Goal: Task Accomplishment & Management: Complete application form

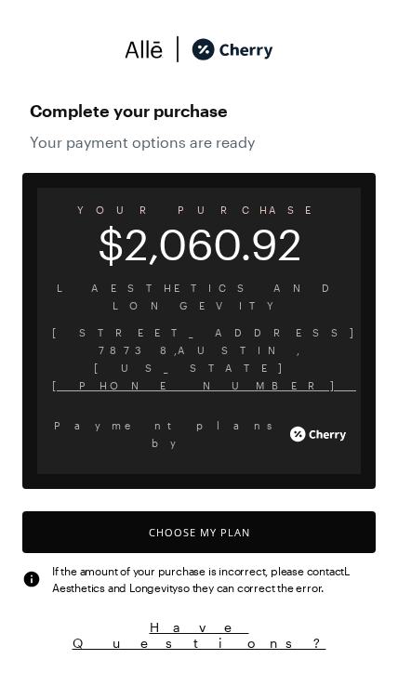
click at [160, 511] on button "Choose My Plan" at bounding box center [198, 532] width 353 height 42
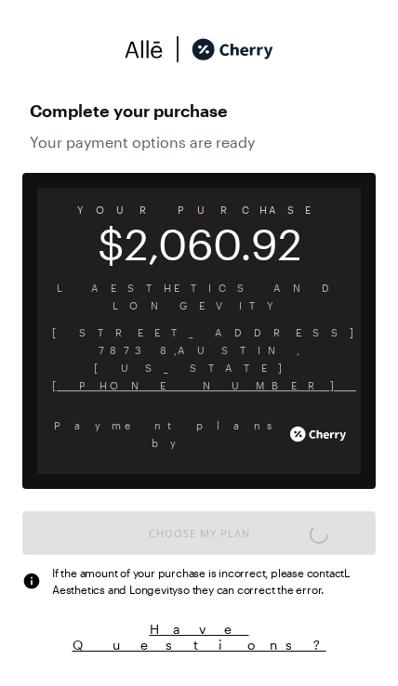
scroll to position [1536, 0]
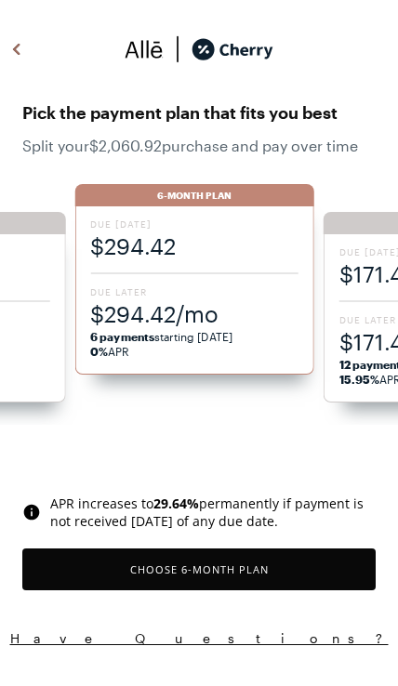
click at [132, 306] on span "$294.42/mo" at bounding box center [194, 313] width 208 height 31
click at [218, 570] on button "Choose 6 -Month Plan" at bounding box center [198, 569] width 353 height 42
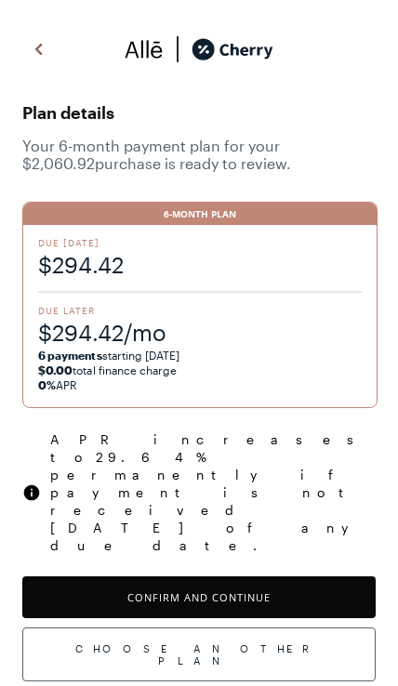
click at [223, 576] on button "Confirm and Continue" at bounding box center [198, 597] width 353 height 42
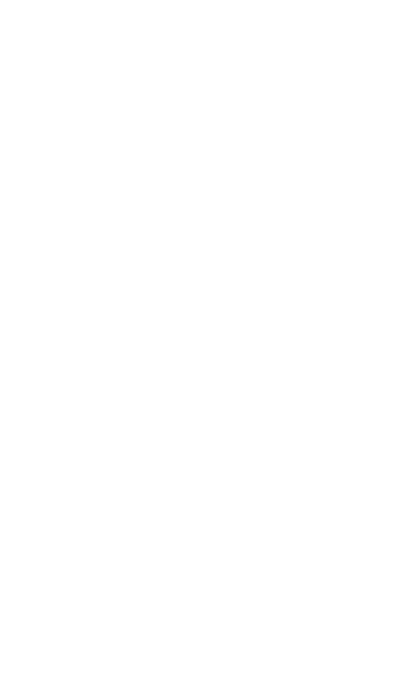
scroll to position [83, 0]
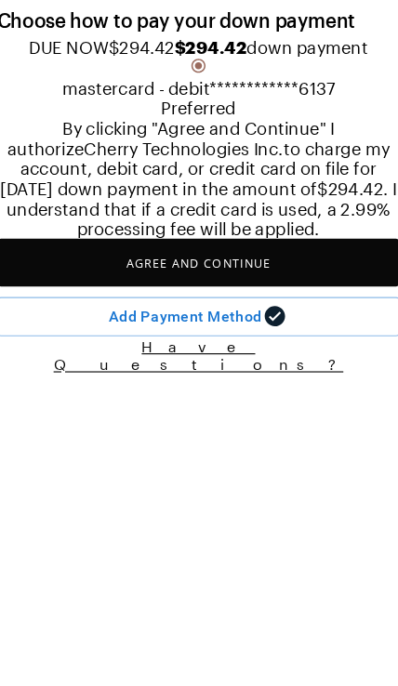
click at [137, 336] on button "Agree and Continue" at bounding box center [198, 316] width 353 height 42
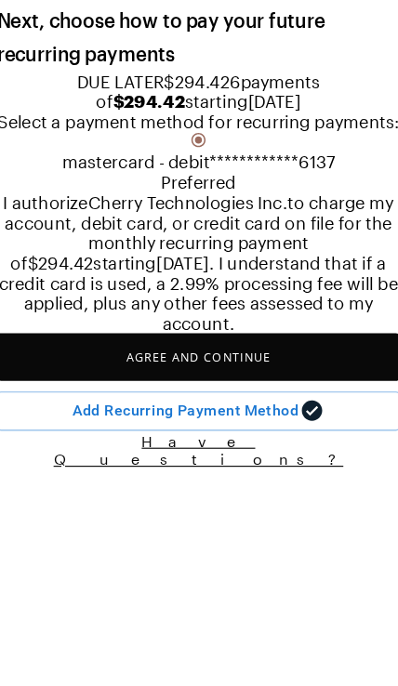
click at [202, 419] on button "Agree and Continue" at bounding box center [198, 398] width 353 height 42
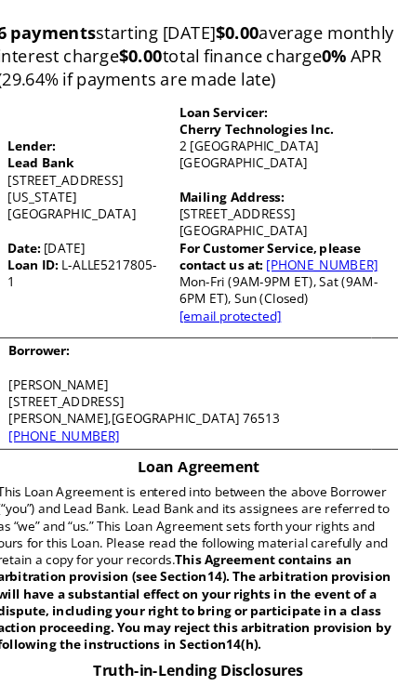
scroll to position [201, 0]
